Goal: Task Accomplishment & Management: Use online tool/utility

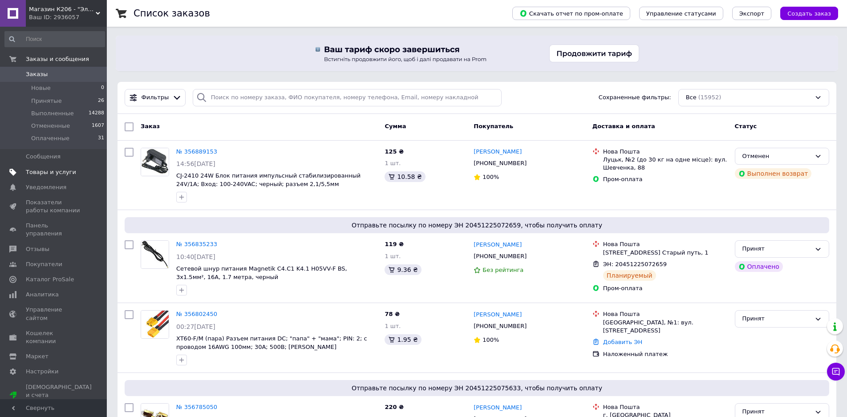
click at [56, 170] on span "Товары и услуги" at bounding box center [51, 172] width 50 height 8
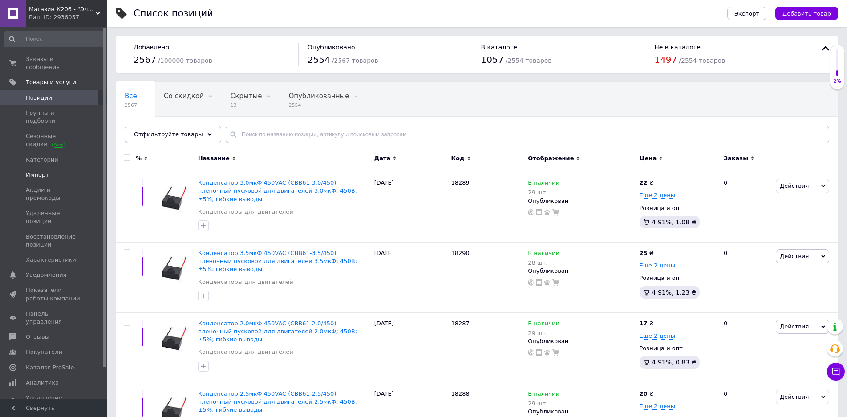
click at [43, 171] on span "Импорт" at bounding box center [37, 175] width 23 height 8
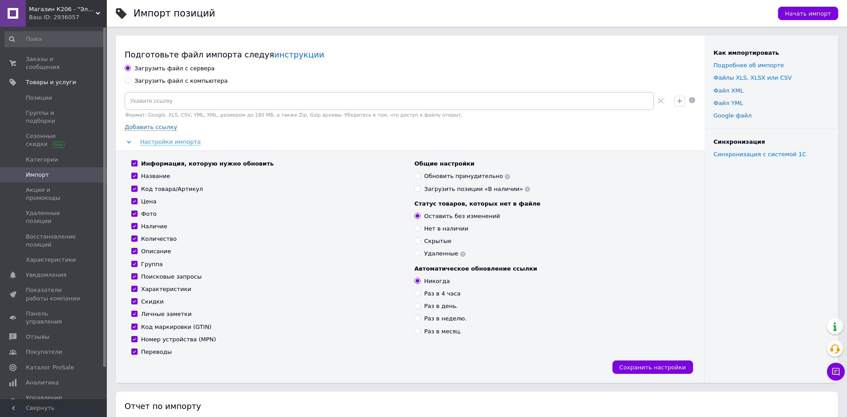
click at [128, 81] on input "Загрузить файл с компьютера" at bounding box center [128, 80] width 6 height 6
radio input "true"
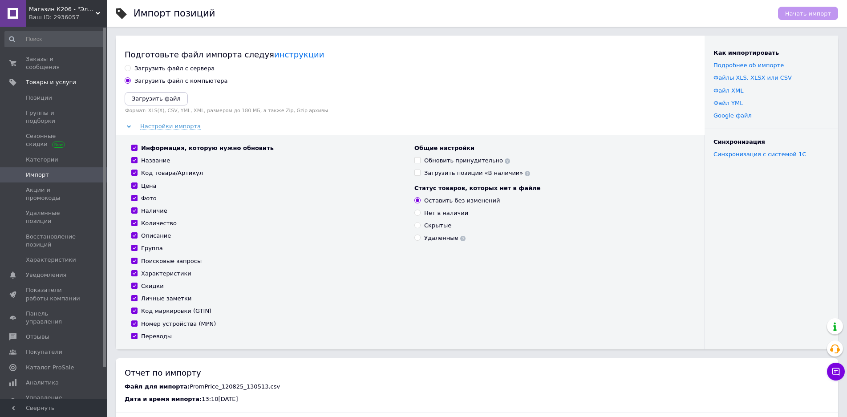
click at [136, 334] on input "Переводы" at bounding box center [134, 336] width 6 height 6
checkbox input "false"
click at [136, 322] on input "Номер устройства (MPN)" at bounding box center [134, 323] width 6 height 6
checkbox input "false"
click at [136, 311] on input "Код маркировки (GTIN)" at bounding box center [134, 311] width 6 height 6
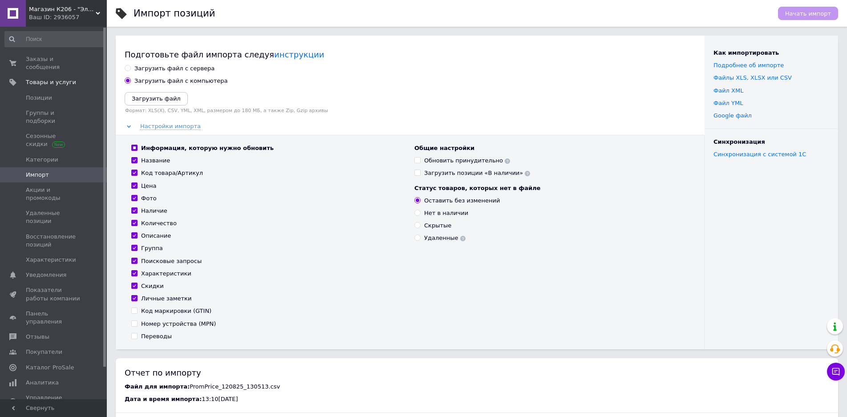
checkbox input "false"
click at [134, 300] on input "Личные заметки" at bounding box center [134, 298] width 6 height 6
checkbox input "false"
click at [134, 287] on input "Скидки" at bounding box center [134, 286] width 6 height 6
checkbox input "false"
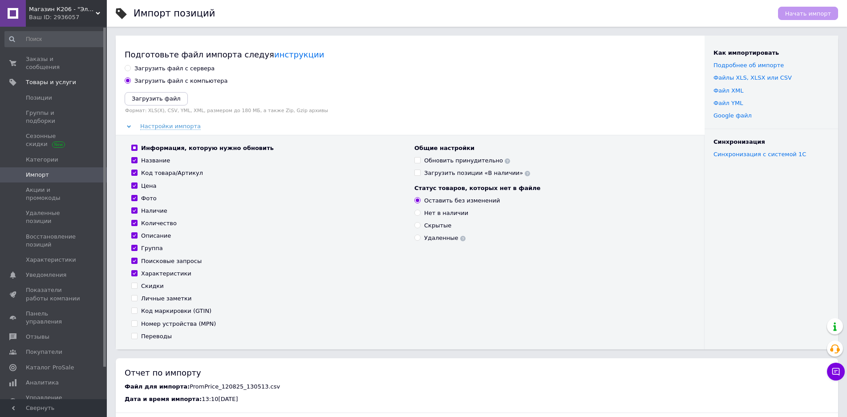
click at [135, 274] on input "Характеристики" at bounding box center [134, 273] width 6 height 6
checkbox input "false"
click at [135, 258] on input "Поисковые запросы" at bounding box center [134, 261] width 6 height 6
checkbox input "false"
click at [137, 247] on input "Группа" at bounding box center [134, 248] width 6 height 6
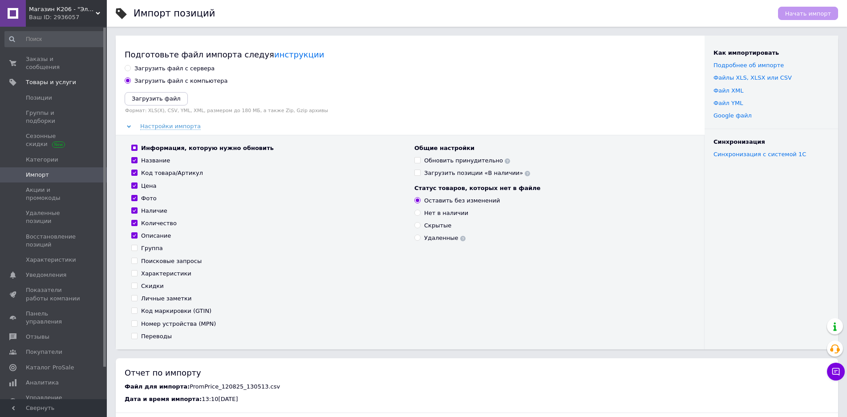
checkbox input "false"
click at [135, 234] on input "Описание" at bounding box center [134, 235] width 6 height 6
checkbox input "false"
click at [136, 200] on input "Фото" at bounding box center [134, 198] width 6 height 6
checkbox input "false"
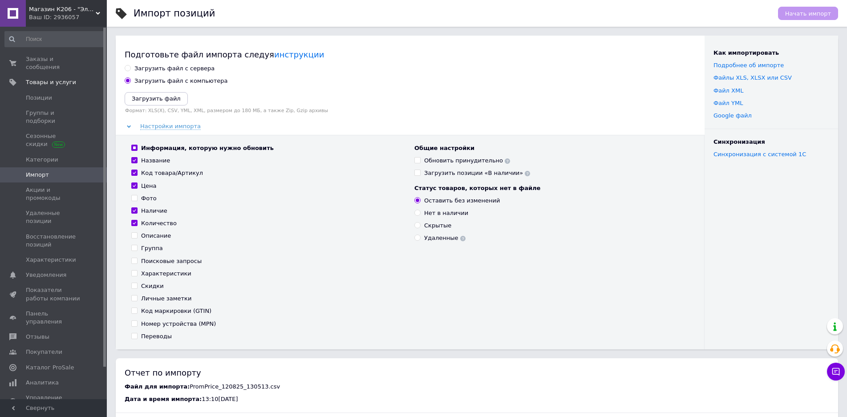
click at [135, 161] on input "Название" at bounding box center [134, 160] width 6 height 6
checkbox input "false"
click at [166, 97] on icon "Загрузить файл" at bounding box center [156, 98] width 49 height 7
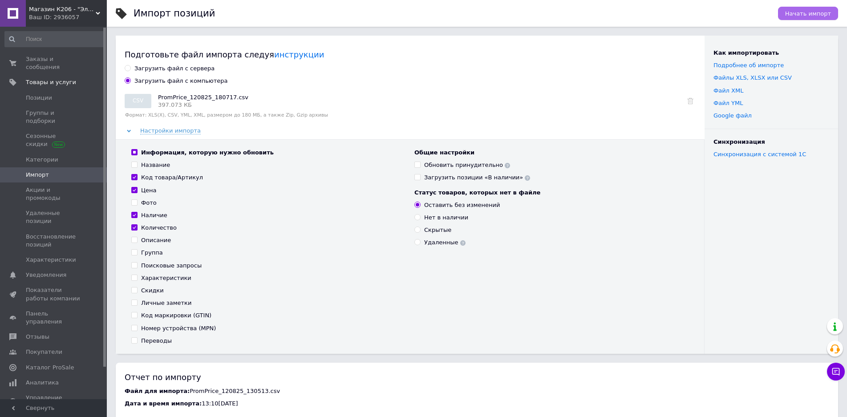
click at [810, 15] on span "Начать импорт" at bounding box center [808, 13] width 46 height 7
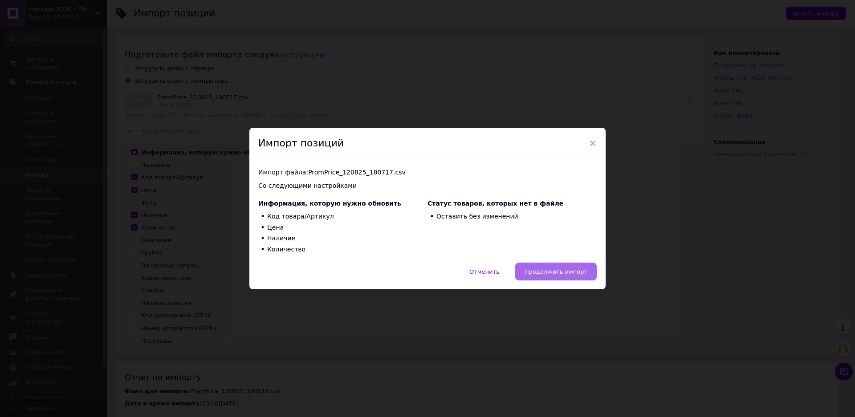
click at [563, 272] on span "Продолжить импорт" at bounding box center [555, 271] width 63 height 7
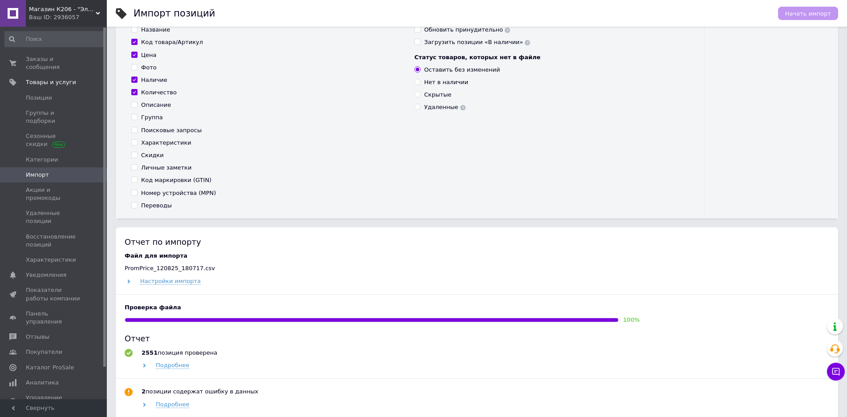
scroll to position [147, 0]
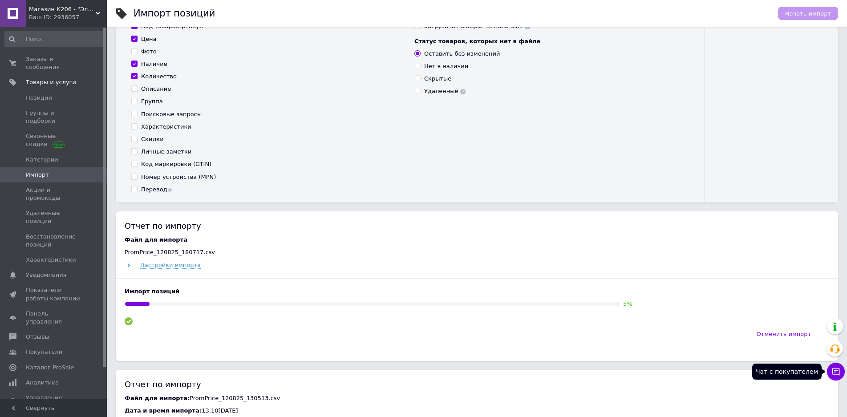
click at [837, 372] on icon at bounding box center [835, 371] width 9 height 9
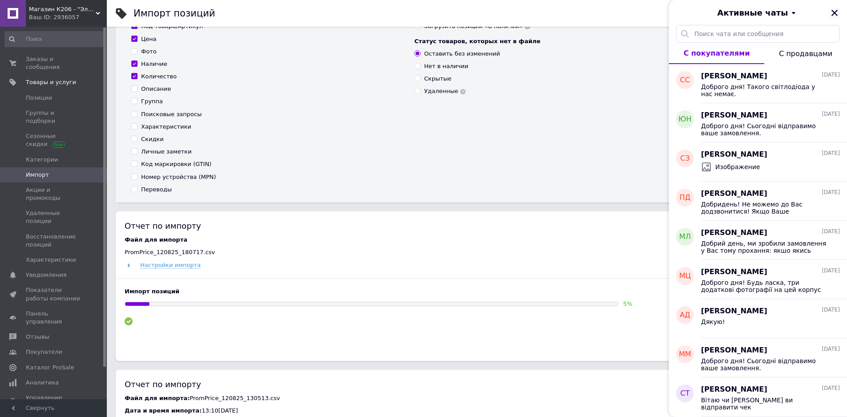
click at [834, 11] on icon "Закрыть" at bounding box center [835, 13] width 8 height 8
